Goal: Task Accomplishment & Management: Complete application form

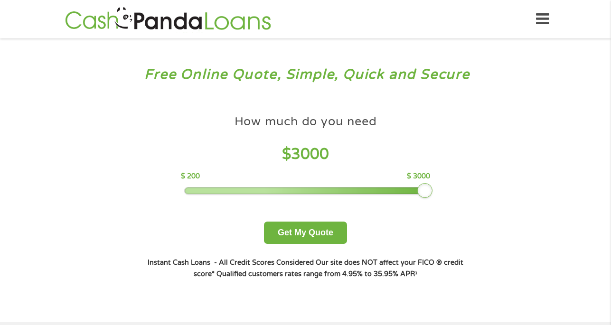
drag, startPoint x: 253, startPoint y: 195, endPoint x: 683, endPoint y: 168, distance: 431.6
click at [305, 226] on button "Get My Quote" at bounding box center [305, 233] width 83 height 22
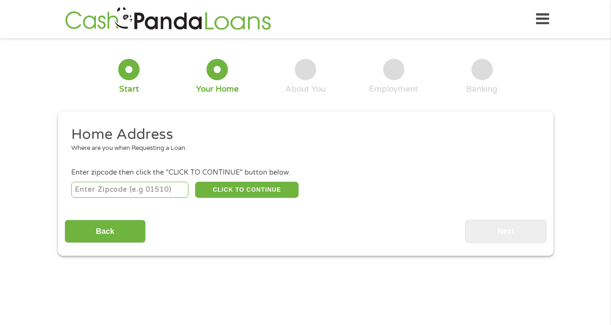
click at [99, 188] on input "number" at bounding box center [129, 190] width 117 height 16
type input "94109"
click at [229, 186] on button "CLICK TO CONTINUE" at bounding box center [247, 190] width 104 height 16
type input "94109"
type input "San Francisco"
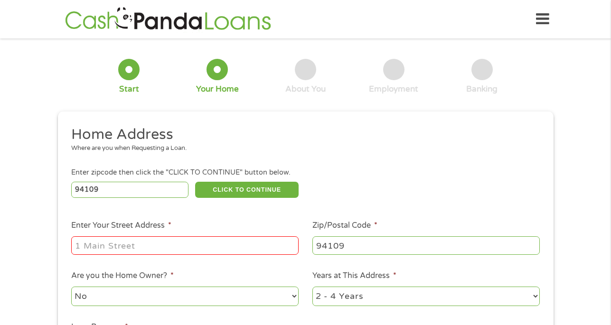
click at [202, 243] on input "Enter Your Street Address *" at bounding box center [184, 245] width 227 height 18
type input "1015 Geary Street"
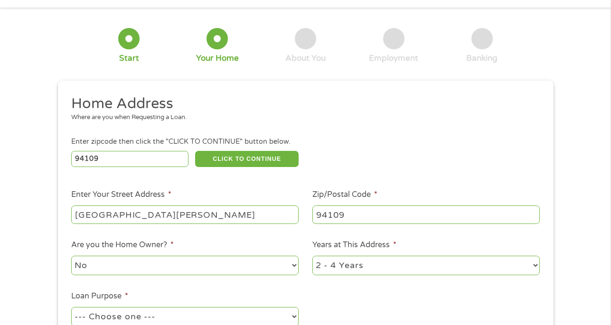
scroll to position [75, 0]
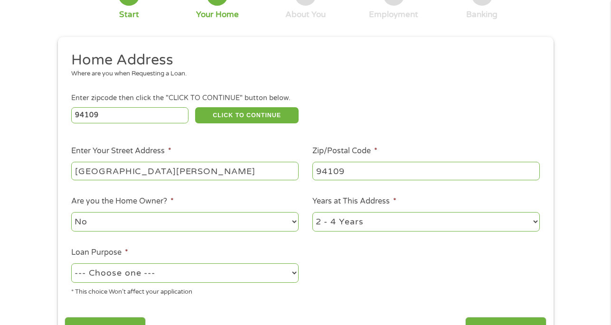
click at [226, 225] on select "No Yes" at bounding box center [184, 221] width 227 height 19
click at [71, 213] on select "No Yes" at bounding box center [184, 221] width 227 height 19
click at [189, 277] on select "--- Choose one --- Pay Bills Debt Consolidation Home Improvement Major Purchase…" at bounding box center [184, 273] width 227 height 19
select select "debtconsolidation"
click at [71, 264] on select "--- Choose one --- Pay Bills Debt Consolidation Home Improvement Major Purchase…" at bounding box center [184, 273] width 227 height 19
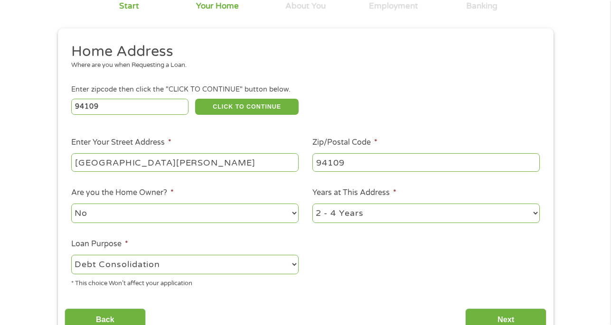
scroll to position [192, 0]
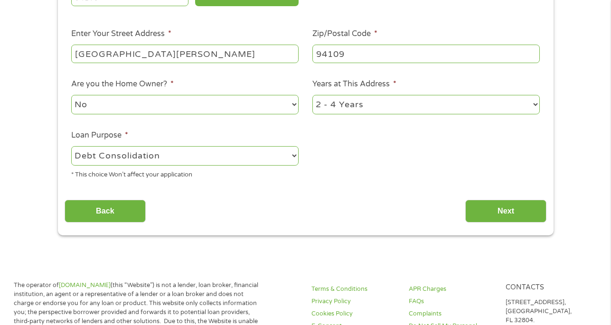
click at [376, 109] on select "1 Year or less 1 - 2 Years 2 - 4 Years Over 4 Years" at bounding box center [425, 104] width 227 height 19
select select "24months"
click at [312, 95] on select "1 Year or less 1 - 2 Years 2 - 4 Years Over 4 Years" at bounding box center [425, 104] width 227 height 19
click at [485, 211] on input "Next" at bounding box center [505, 211] width 81 height 23
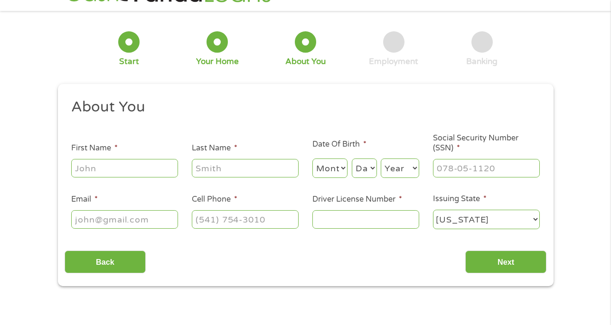
scroll to position [0, 0]
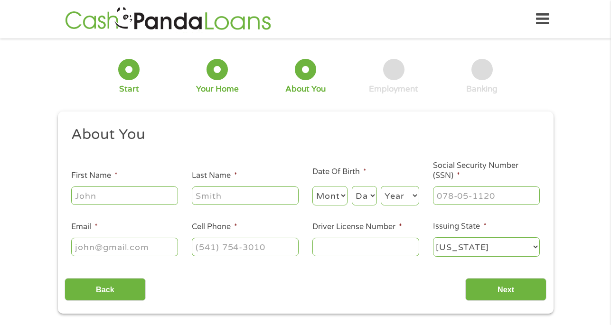
click at [93, 196] on input "First Name *" at bounding box center [124, 196] width 107 height 18
type input "Erik"
type input "Dolqueist"
type input "ewdolqueist@gmail.com"
type input "(415) 646-6855"
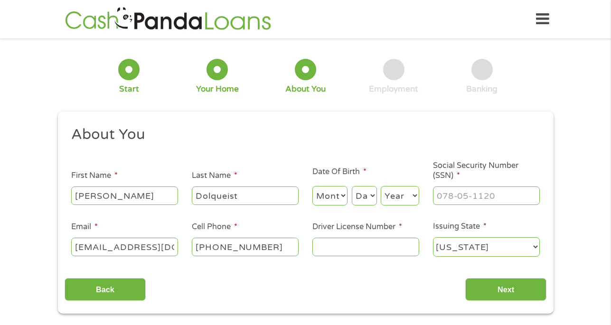
click at [328, 199] on select "Month 1 2 3 4 5 6 7 8 9 10 11 12" at bounding box center [330, 195] width 36 height 19
select select "11"
click at [312, 187] on select "Month 1 2 3 4 5 6 7 8 9 10 11 12" at bounding box center [330, 195] width 36 height 19
click at [359, 202] on select "Day 1 2 3 4 5 6 7 8 9 10 11 12 13 14 15 16 17 18 19 20 21 22 23 24 25 26 27 28 …" at bounding box center [364, 195] width 25 height 19
click at [352, 187] on select "Day 1 2 3 4 5 6 7 8 9 10 11 12 13 14 15 16 17 18 19 20 21 22 23 24 25 26 27 28 …" at bounding box center [364, 195] width 25 height 19
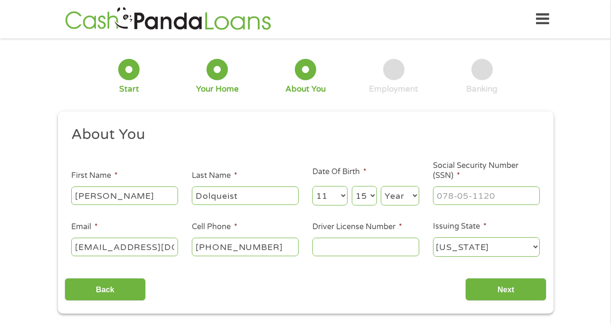
click at [365, 193] on select "Day 1 2 3 4 5 6 7 8 9 10 11 12 13 14 15 16 17 18 19 20 21 22 23 24 25 26 27 28 …" at bounding box center [364, 195] width 25 height 19
select select "16"
click at [352, 187] on select "Day 1 2 3 4 5 6 7 8 9 10 11 12 13 14 15 16 17 18 19 20 21 22 23 24 25 26 27 28 …" at bounding box center [364, 195] width 25 height 19
click at [399, 196] on select "Year 2007 2006 2005 2004 2003 2002 2001 2000 1999 1998 1997 1996 1995 1994 1993…" at bounding box center [400, 195] width 38 height 19
click at [381, 187] on select "Year 2007 2006 2005 2004 2003 2002 2001 2000 1999 1998 1997 1996 1995 1994 1993…" at bounding box center [400, 195] width 38 height 19
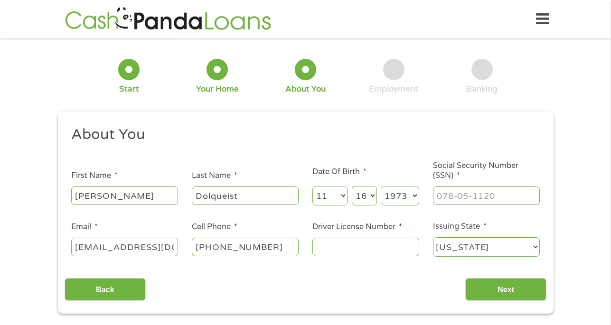
click at [387, 182] on div "Month Month 1 2 3 4 5 6 7 8 9 10 11 12 Day Day 1 2 3 4 5 6 7 8 9 10 11 12 13 14…" at bounding box center [365, 194] width 107 height 26
click at [389, 188] on select "Year 2007 2006 2005 2004 2003 2002 2001 2000 1999 1998 1997 1996 1995 1994 1993…" at bounding box center [400, 195] width 38 height 19
select select "1972"
click at [381, 187] on select "Year 2007 2006 2005 2004 2003 2002 2001 2000 1999 1998 1997 1996 1995 1994 1993…" at bounding box center [400, 195] width 38 height 19
click at [450, 201] on input "___-__-____" at bounding box center [486, 196] width 107 height 18
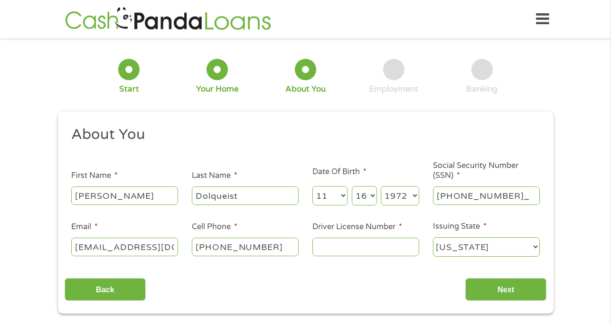
type input "151-78-2558"
click at [342, 258] on div at bounding box center [365, 247] width 107 height 22
click at [344, 235] on li "Driver License Number *" at bounding box center [365, 239] width 121 height 37
click at [344, 248] on input "Driver License Number *" at bounding box center [365, 247] width 107 height 18
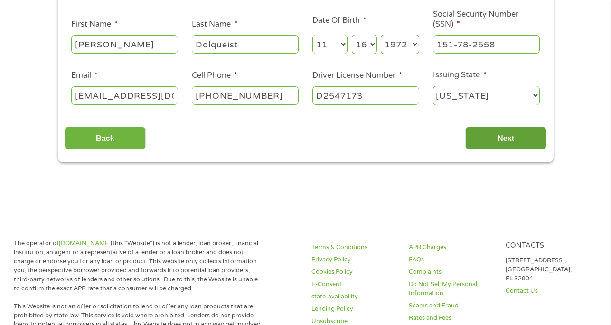
type input "D2547173"
drag, startPoint x: 513, startPoint y: 137, endPoint x: 513, endPoint y: 132, distance: 5.2
click at [513, 133] on input "Next" at bounding box center [505, 138] width 81 height 23
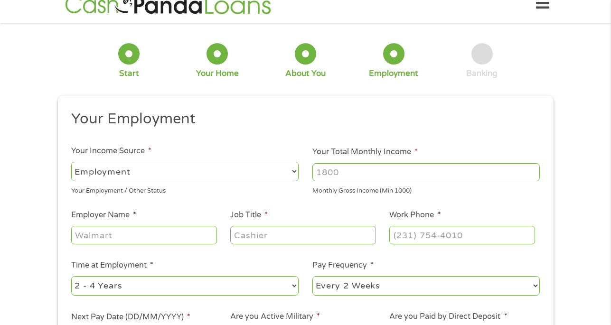
scroll to position [0, 0]
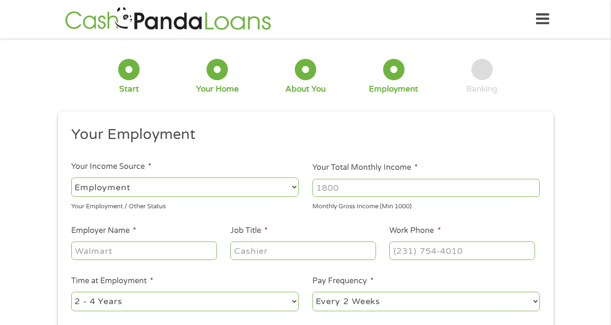
click at [322, 184] on input "Your Total Monthly Income *" at bounding box center [425, 188] width 227 height 18
type input "6800"
click at [126, 251] on input "Employer Name *" at bounding box center [143, 251] width 145 height 18
type input "Boudin Bakery Cafe"
click at [250, 244] on input "Job Title *" at bounding box center [302, 251] width 145 height 18
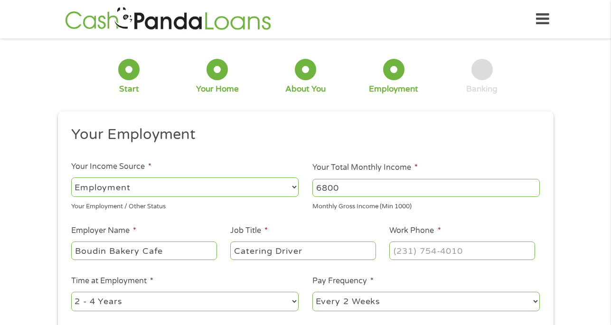
type input "Catering Driver"
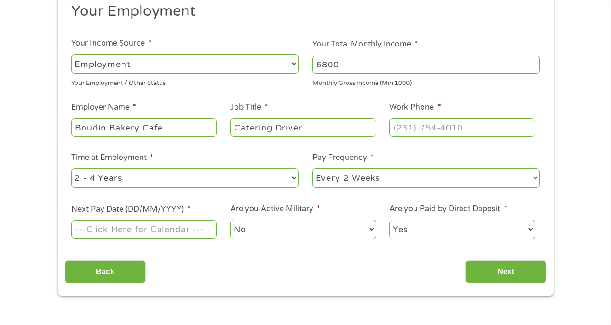
scroll to position [122, 0]
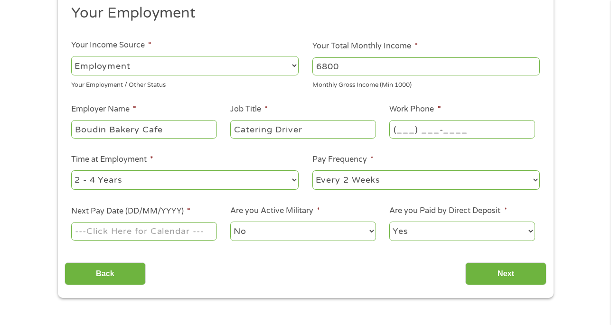
click at [442, 125] on input "(___) ___-____" at bounding box center [461, 129] width 145 height 18
paste input "4153011155"
type input "(415) 301-1155"
click at [85, 227] on input "Next Pay Date (DD/MM/YYYY) *" at bounding box center [143, 231] width 145 height 18
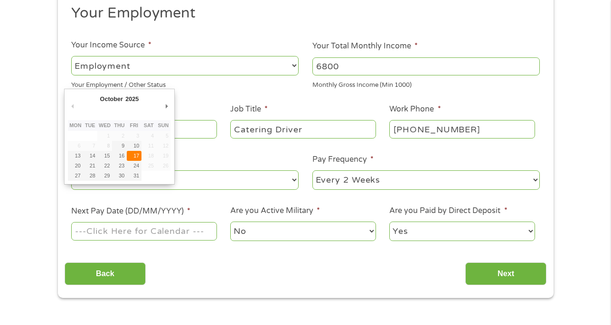
type input "17/10/2025"
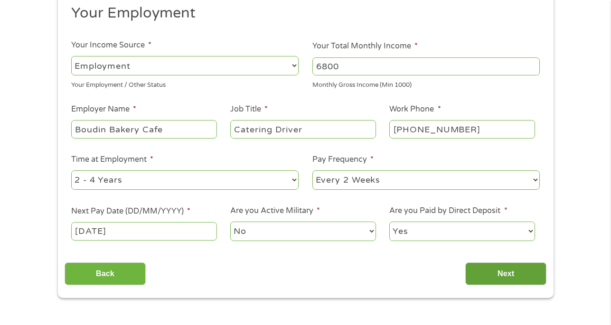
click at [489, 276] on input "Next" at bounding box center [505, 274] width 81 height 23
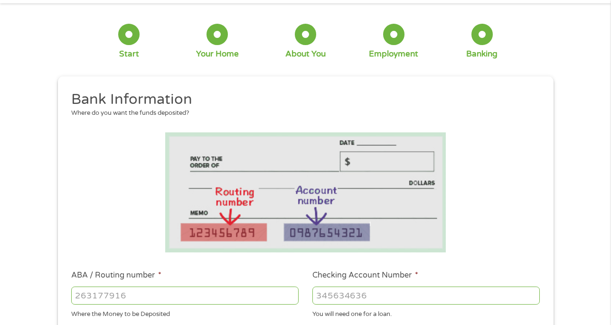
scroll to position [50, 0]
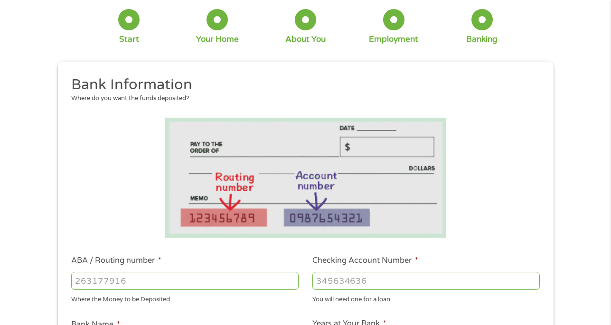
click at [267, 272] on input "ABA / Routing number *" at bounding box center [184, 281] width 227 height 18
click at [262, 279] on input "ABA / Routing number *" at bounding box center [184, 281] width 227 height 18
click at [160, 281] on input "ABA / Routing number *" at bounding box center [184, 281] width 227 height 18
type input "121042882"
type input "WELLS FARGO BANK NA"
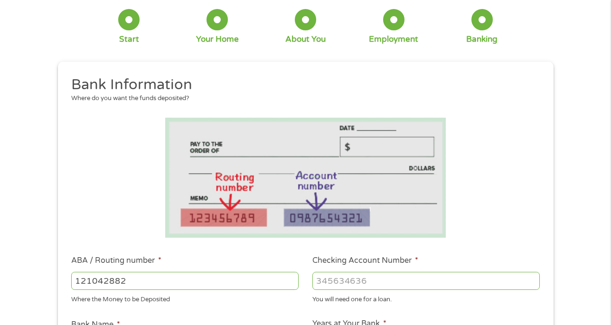
type input "121042882"
click at [387, 286] on input "Checking Account Number *" at bounding box center [425, 281] width 227 height 18
paste input "3"
click at [322, 279] on input "3570" at bounding box center [425, 281] width 227 height 18
click at [353, 284] on input "37570" at bounding box center [425, 281] width 227 height 18
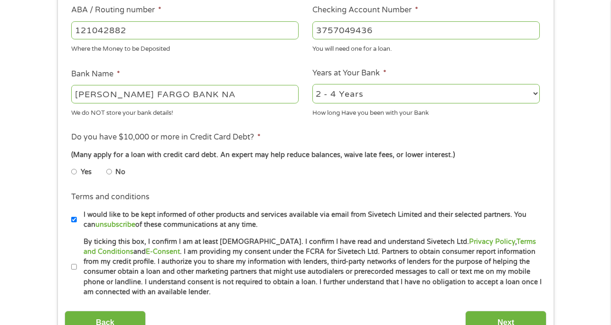
scroll to position [314, 0]
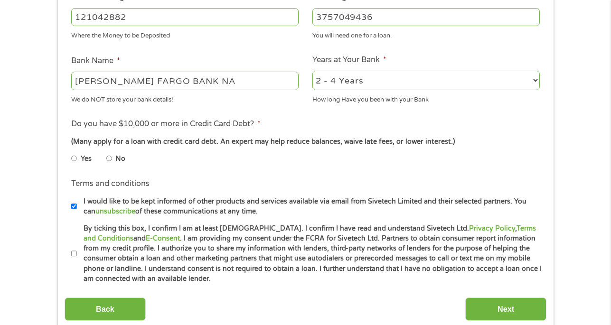
type input "3757049436"
click at [113, 159] on li "No" at bounding box center [123, 159] width 34 height 19
click at [108, 160] on input "No" at bounding box center [109, 158] width 6 height 15
radio input "true"
click at [75, 255] on input "By ticking this box, I confirm I am at least 18 years old. I confirm I have rea…" at bounding box center [74, 253] width 6 height 15
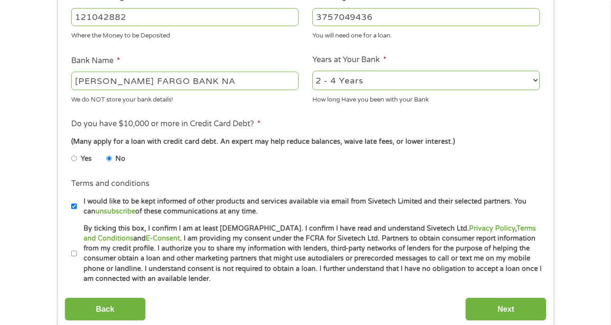
checkbox input "true"
click at [535, 306] on input "Next" at bounding box center [505, 309] width 81 height 23
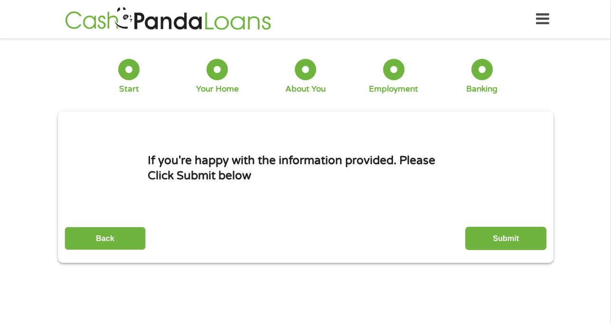
scroll to position [0, 0]
click at [529, 238] on input "Submit" at bounding box center [505, 238] width 81 height 23
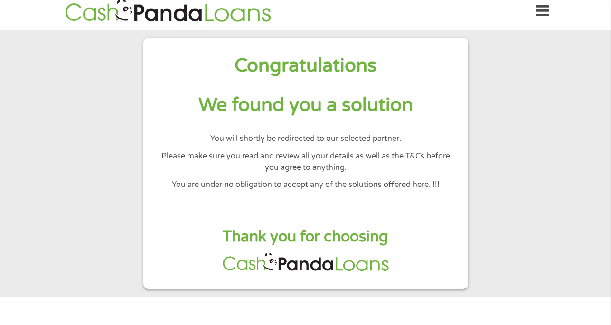
scroll to position [68, 0]
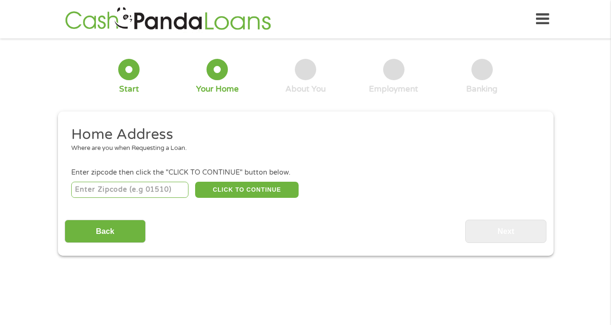
click at [185, 16] on img at bounding box center [168, 19] width 212 height 27
